Goal: Information Seeking & Learning: Check status

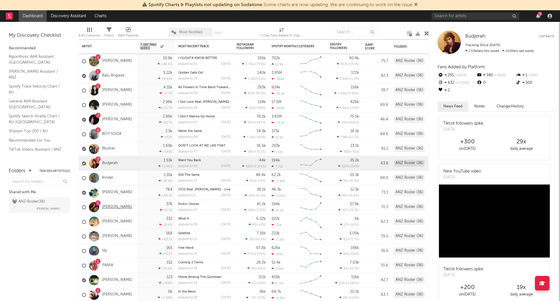
click at [108, 207] on link "[PERSON_NAME]" at bounding box center [117, 207] width 30 height 5
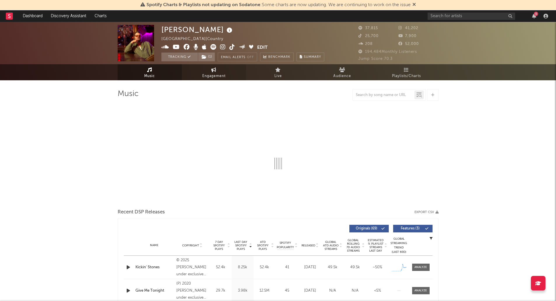
click at [215, 75] on span "Engagement" at bounding box center [213, 76] width 23 height 7
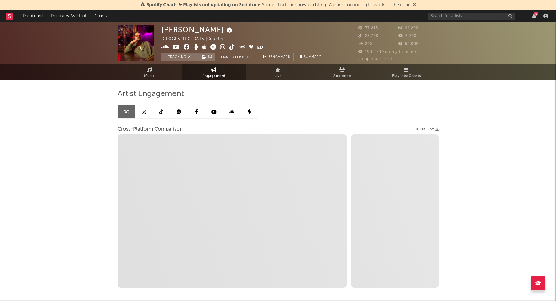
select select "1w"
click at [212, 75] on span "Engagement" at bounding box center [213, 76] width 23 height 7
select select "1m"
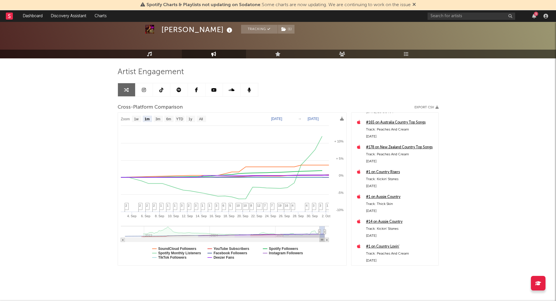
scroll to position [276, 0]
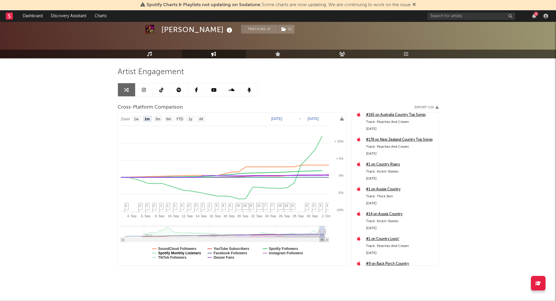
click at [196, 252] on text "Spotify Monthly Listeners" at bounding box center [179, 253] width 43 height 4
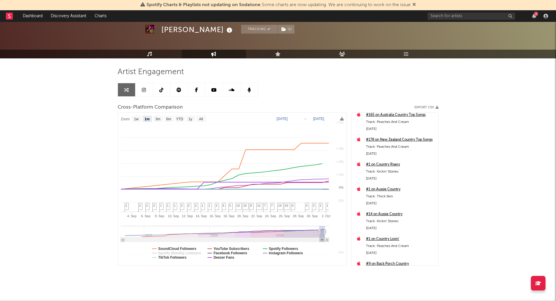
select select "1m"
